Goal: Navigation & Orientation: Find specific page/section

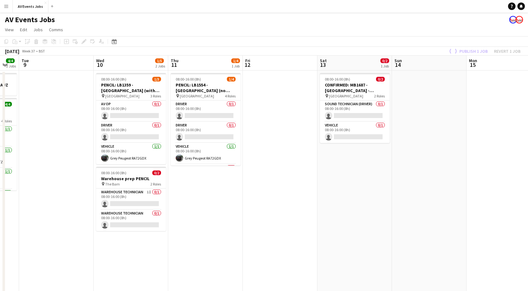
scroll to position [0, 236]
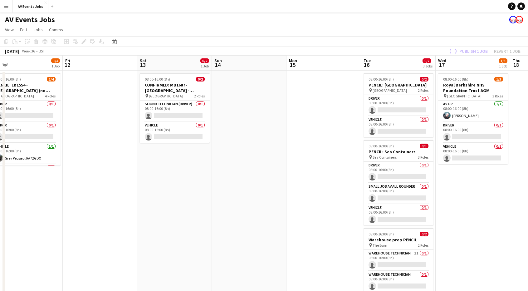
drag, startPoint x: 285, startPoint y: 199, endPoint x: 82, endPoint y: 189, distance: 202.8
click at [82, 189] on app-calendar-viewport "Mon 8 4/4 2 Jobs Tue 9 Wed 10 1/5 2 Jobs Thu 11 1/4 1 Job Fri 12 Sat 13 0/2 1 J…" at bounding box center [264, 196] width 528 height 281
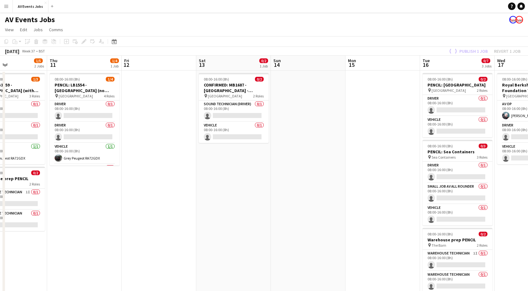
scroll to position [0, 184]
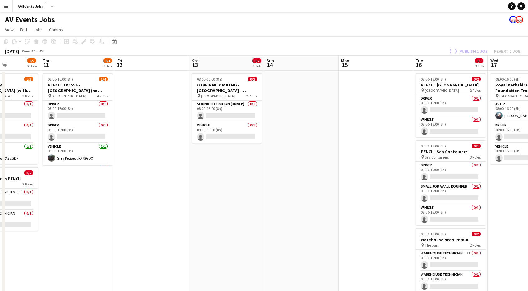
drag, startPoint x: 402, startPoint y: 211, endPoint x: 378, endPoint y: 175, distance: 43.7
click at [371, 223] on app-calendar-viewport "Mon 8 4/4 2 Jobs Tue 9 Wed 10 1/5 2 Jobs Thu 11 1/4 1 Job Fri 12 Sat 13 0/2 1 J…" at bounding box center [264, 196] width 528 height 281
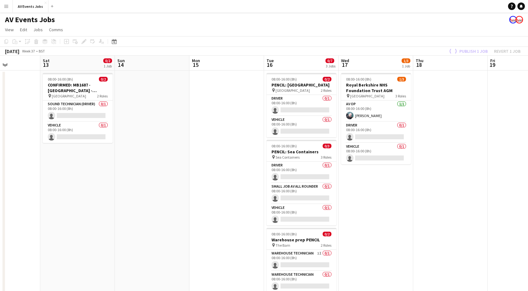
click at [372, 20] on div "AV Events Jobs" at bounding box center [264, 18] width 528 height 12
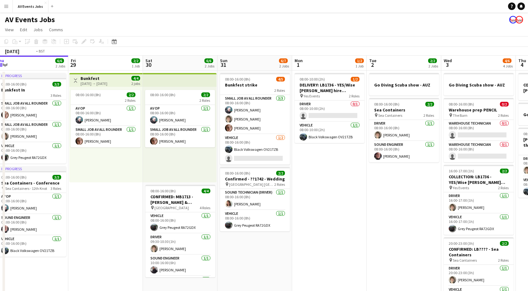
drag, startPoint x: 441, startPoint y: 192, endPoint x: 69, endPoint y: 194, distance: 371.5
click at [69, 194] on app-calendar-viewport "Mon 25 2/5 1 Job Tue 26 2/2 1 Job Wed 27 5/5 2 Jobs Thu 28 6/6 2 Jobs Fri 29 2/…" at bounding box center [264, 216] width 528 height 320
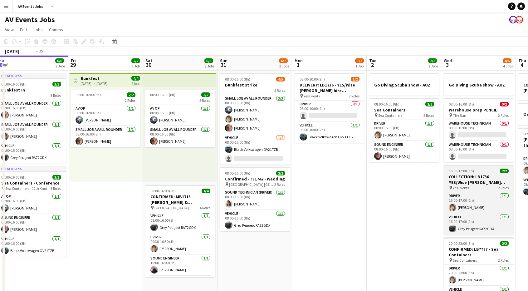
scroll to position [0, 231]
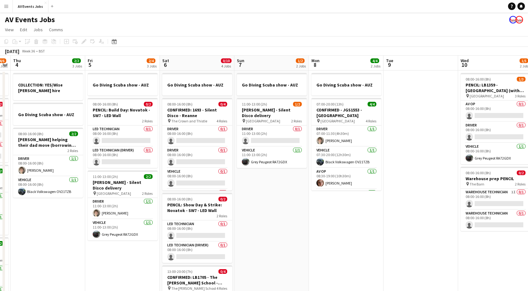
drag, startPoint x: 494, startPoint y: 218, endPoint x: 65, endPoint y: 204, distance: 429.1
click at [57, 210] on app-calendar-viewport "Mon 1 1/2 1 Job Tue 2 2/2 2 Jobs Wed 3 4/6 4 Jobs Thu 4 2/2 3 Jobs Fri 5 2/4 3 …" at bounding box center [264, 216] width 528 height 320
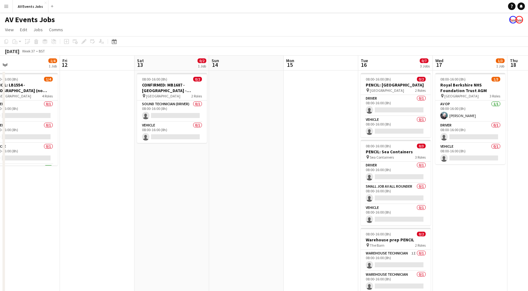
drag, startPoint x: 356, startPoint y: 176, endPoint x: 146, endPoint y: 184, distance: 209.9
click at [146, 184] on app-calendar-viewport "Mon 8 4/4 2 Jobs Tue 9 Wed 10 1/5 2 Jobs Thu 11 1/4 1 Job Fri 12 Sat 13 0/2 1 J…" at bounding box center [264, 216] width 528 height 320
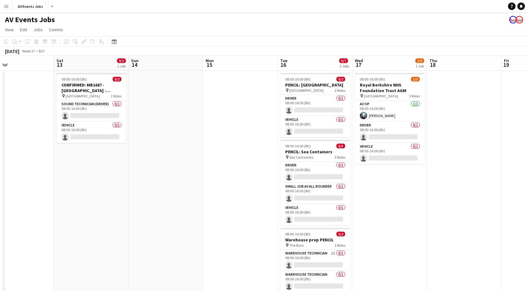
scroll to position [0, 206]
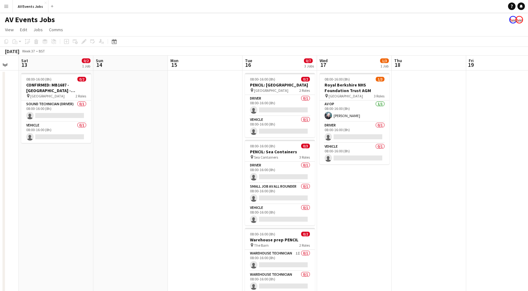
drag, startPoint x: 488, startPoint y: 178, endPoint x: 376, endPoint y: 190, distance: 112.4
click at [373, 194] on app-calendar-viewport "Wed 10 1/5 2 Jobs Thu 11 1/4 1 Job Fri 12 Sat 13 0/2 1 Job Sun 14 Mon 15 Tue 16…" at bounding box center [264, 216] width 528 height 320
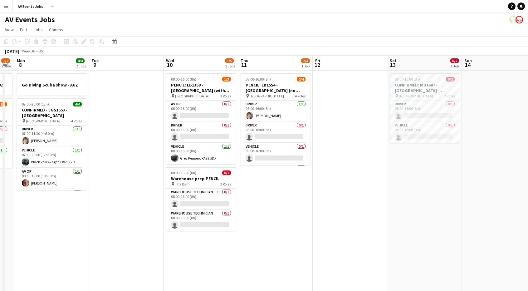
scroll to position [0, 139]
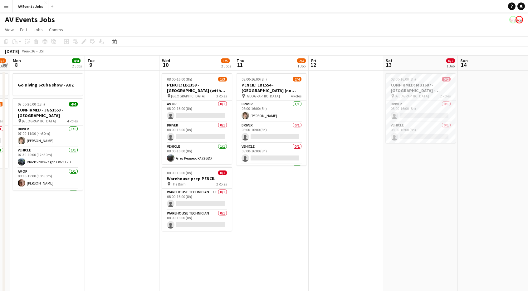
drag, startPoint x: 223, startPoint y: 151, endPoint x: 484, endPoint y: 122, distance: 263.5
click at [484, 122] on app-calendar-viewport "Sat 6 0/10 4 Jobs Sun 7 1/2 2 Jobs Mon 8 4/4 2 Jobs Tue 9 Wed 10 1/5 2 Jobs Thu…" at bounding box center [264, 216] width 528 height 320
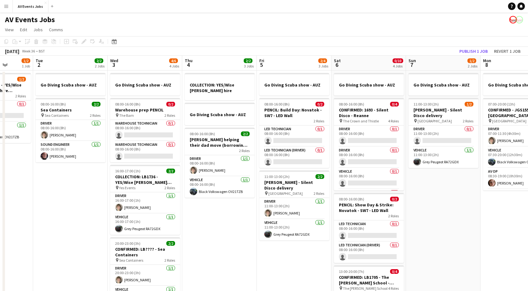
drag, startPoint x: 409, startPoint y: 180, endPoint x: 57, endPoint y: 168, distance: 352.6
click at [57, 168] on app-calendar-viewport "Fri 29 2/2 1 Job Sat 30 6/6 2 Jobs Sun 31 6/7 2 Jobs Mon 1 1/2 1 Job Tue 2 2/2 …" at bounding box center [264, 216] width 528 height 320
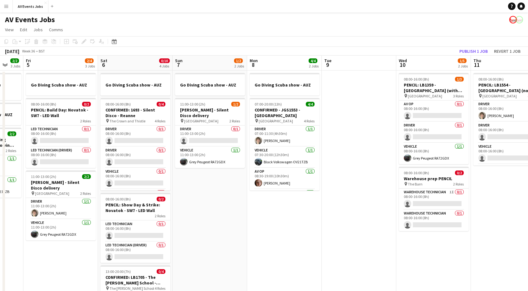
scroll to position [0, 203]
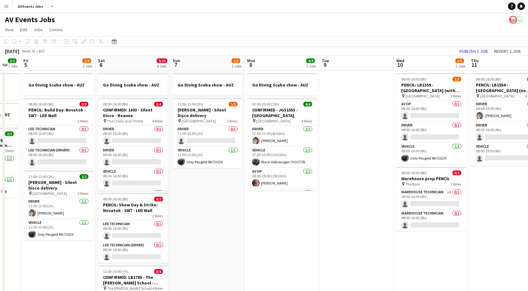
drag, startPoint x: 157, startPoint y: 183, endPoint x: 30, endPoint y: 170, distance: 127.4
click at [30, 170] on app-calendar-viewport "Tue 2 2/2 2 Jobs Wed 3 4/6 4 Jobs Thu 4 2/2 3 Jobs Fri 5 2/4 3 Jobs Sat 6 0/10 …" at bounding box center [264, 216] width 528 height 320
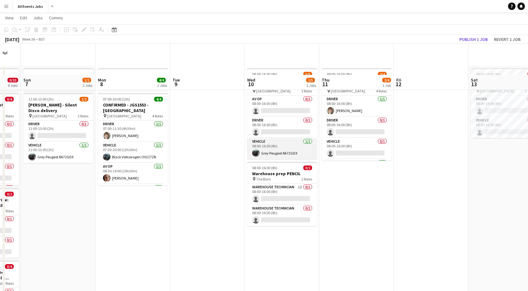
scroll to position [0, 0]
